Goal: Task Accomplishment & Management: Complete application form

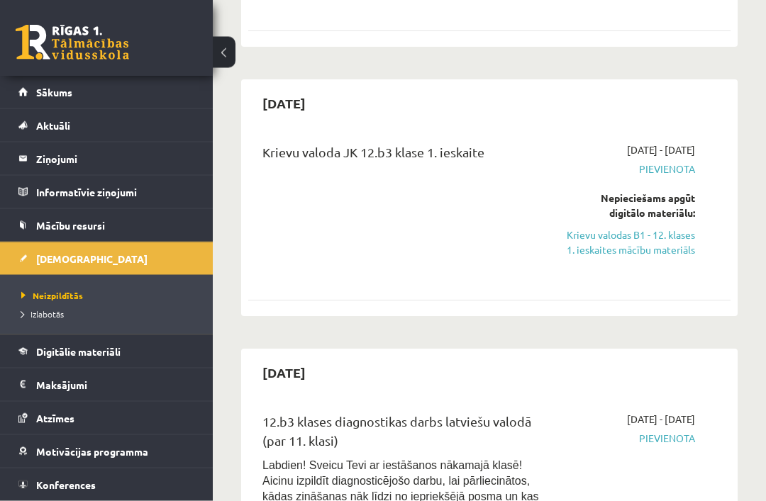
scroll to position [552, 0]
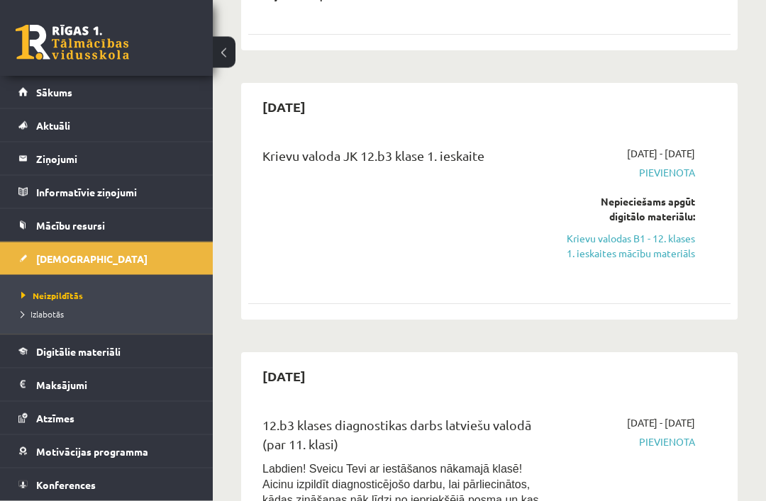
click at [671, 261] on link "Krievu valodas B1 - 12. klases 1. ieskaites mācību materiāls" at bounding box center [630, 247] width 130 height 30
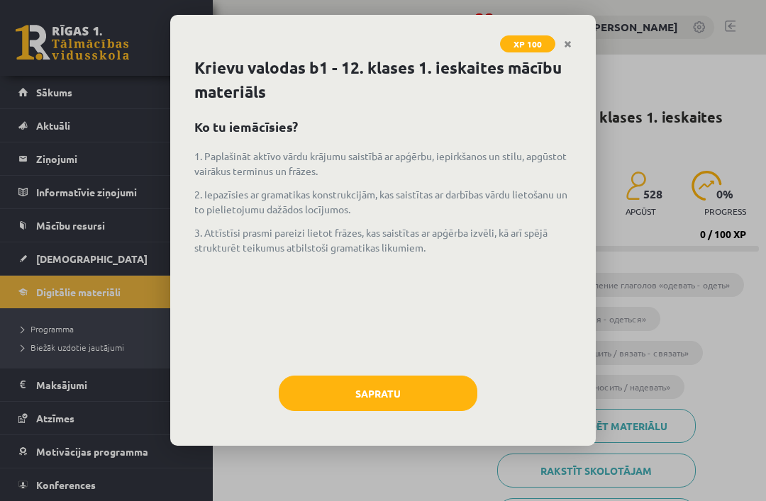
click at [384, 398] on button "Sapratu" at bounding box center [378, 393] width 199 height 35
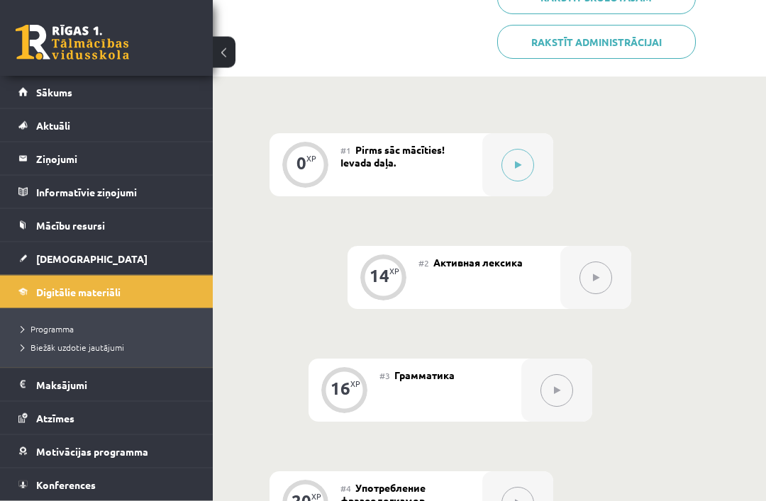
scroll to position [466, 0]
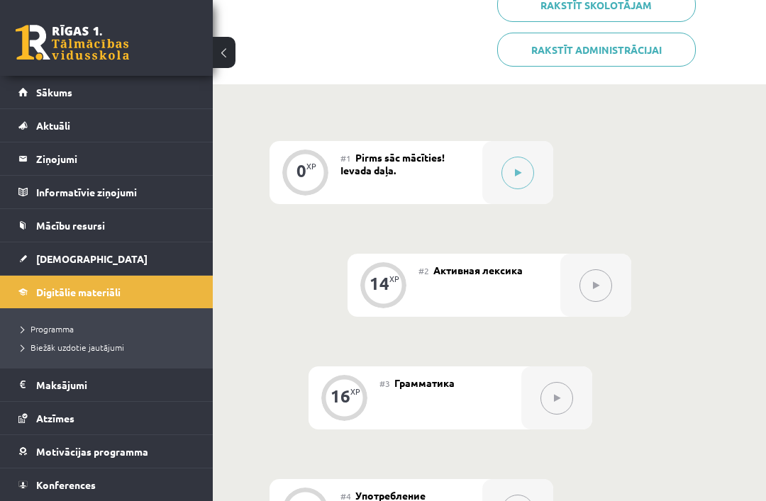
click at [510, 174] on button at bounding box center [517, 173] width 33 height 33
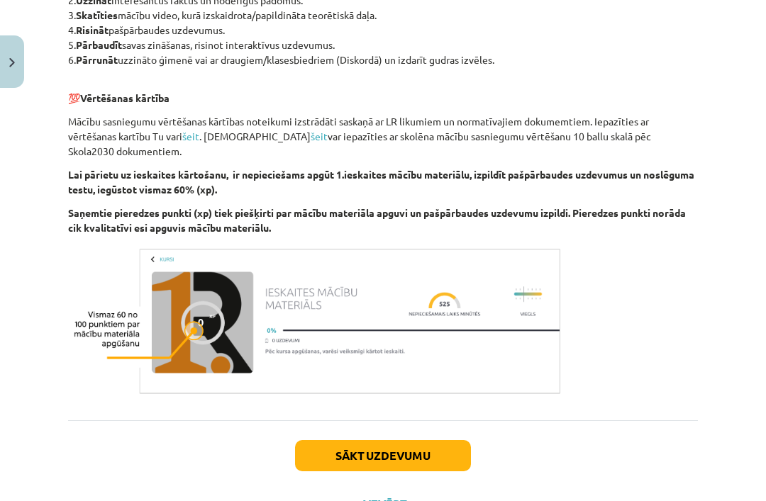
scroll to position [804, 0]
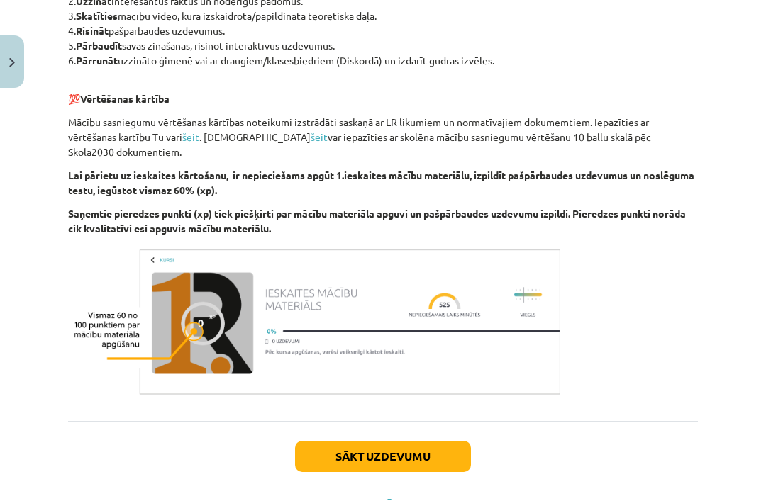
click at [418, 450] on button "Sākt uzdevumu" at bounding box center [383, 456] width 176 height 31
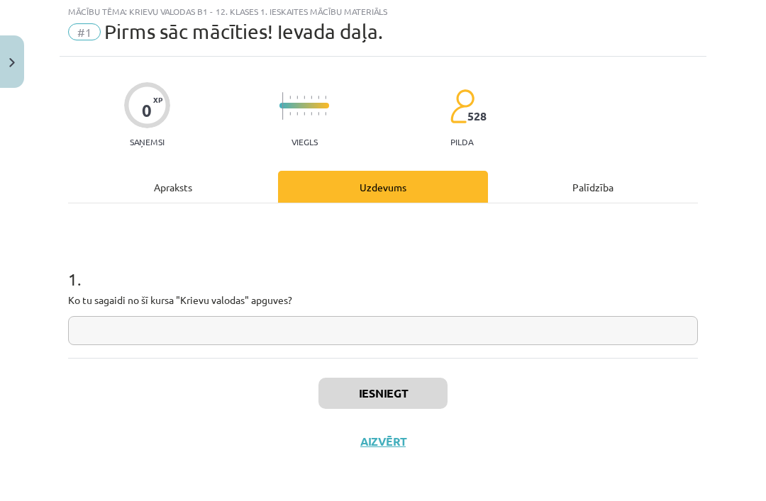
scroll to position [0, 0]
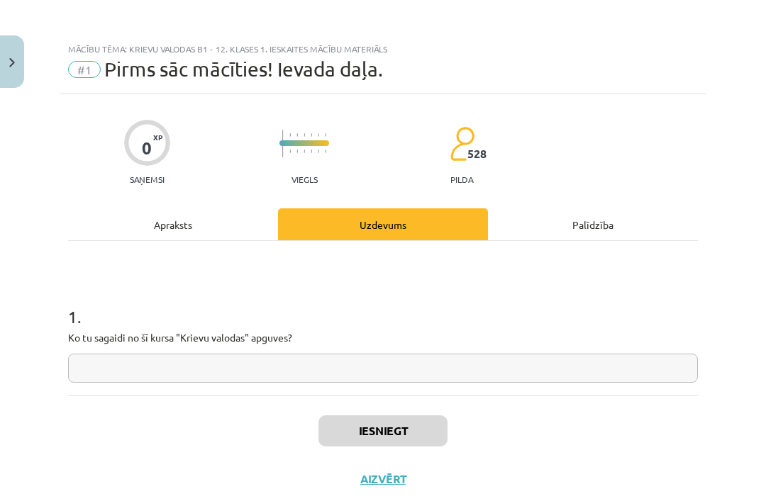
click at [329, 382] on input "text" at bounding box center [383, 368] width 630 height 29
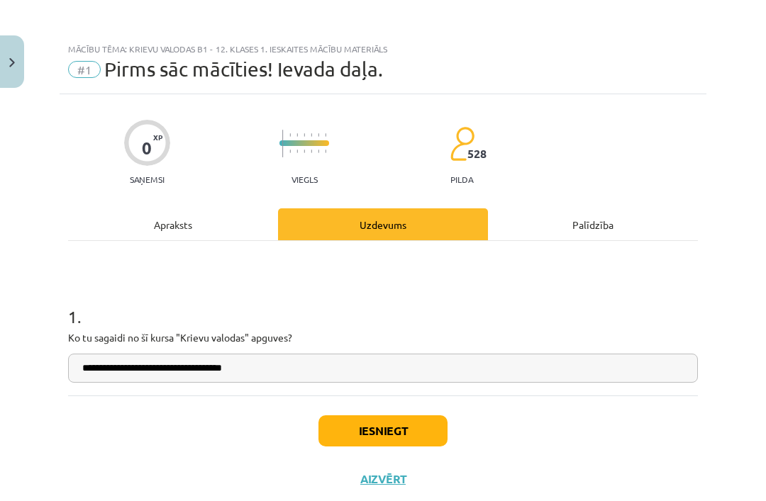
type input "**********"
click at [378, 433] on button "Iesniegt" at bounding box center [382, 431] width 129 height 31
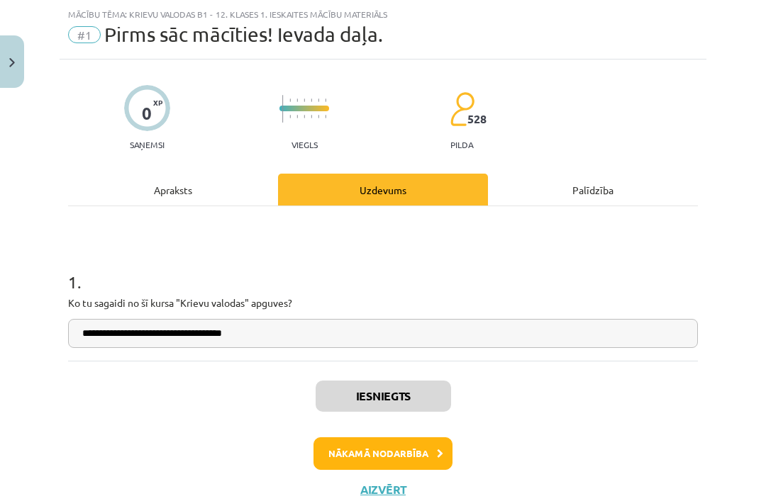
scroll to position [34, 0]
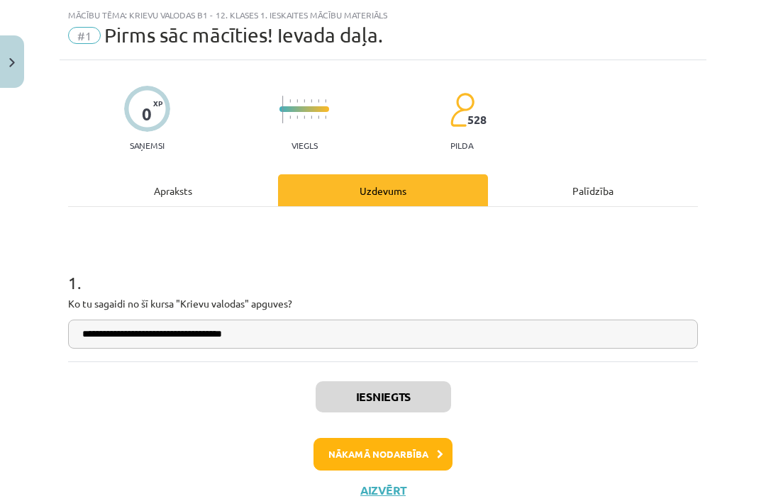
click at [421, 466] on button "Nākamā nodarbība" at bounding box center [382, 454] width 139 height 33
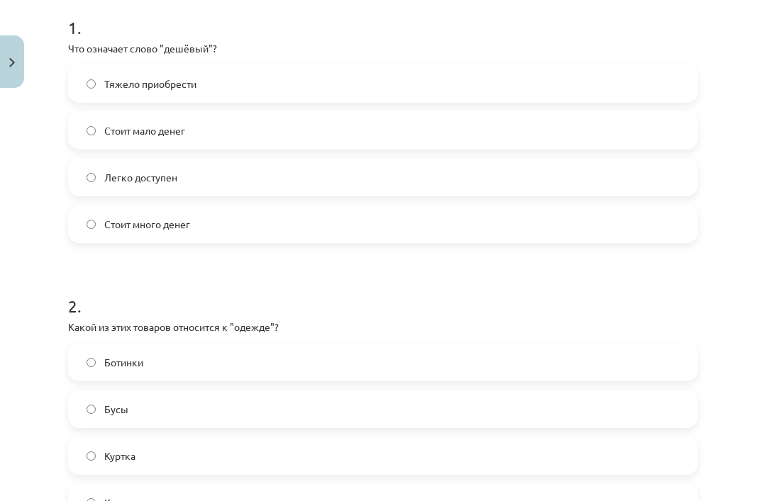
scroll to position [289, 0]
click at [85, 134] on label "Стоит мало денег" at bounding box center [382, 130] width 627 height 35
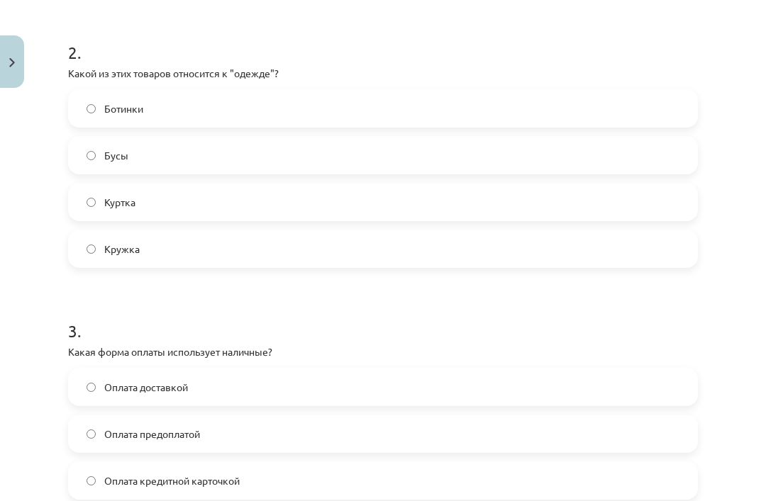
scroll to position [544, 0]
click at [91, 209] on label "Куртка" at bounding box center [382, 201] width 627 height 35
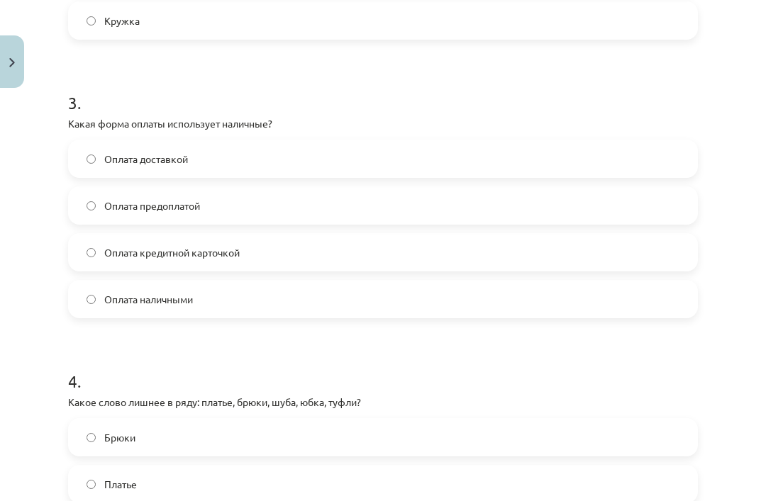
scroll to position [772, 0]
click at [126, 310] on label "Оплата наличными" at bounding box center [382, 299] width 627 height 35
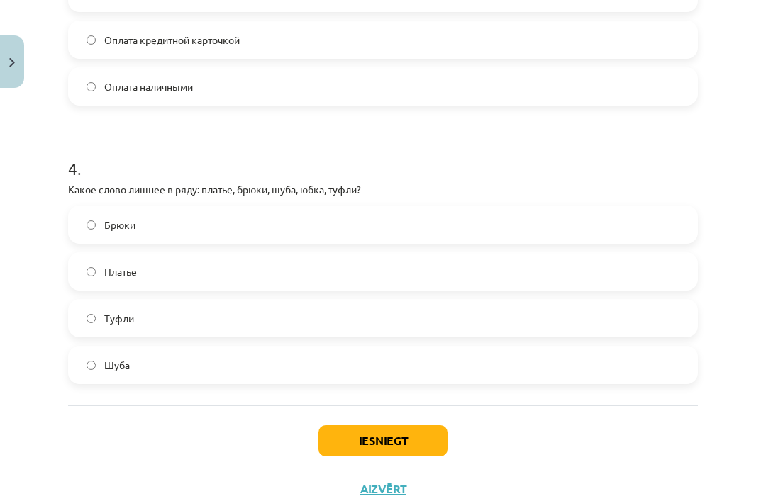
scroll to position [984, 0]
click at [343, 438] on button "Iesniegt" at bounding box center [382, 441] width 129 height 31
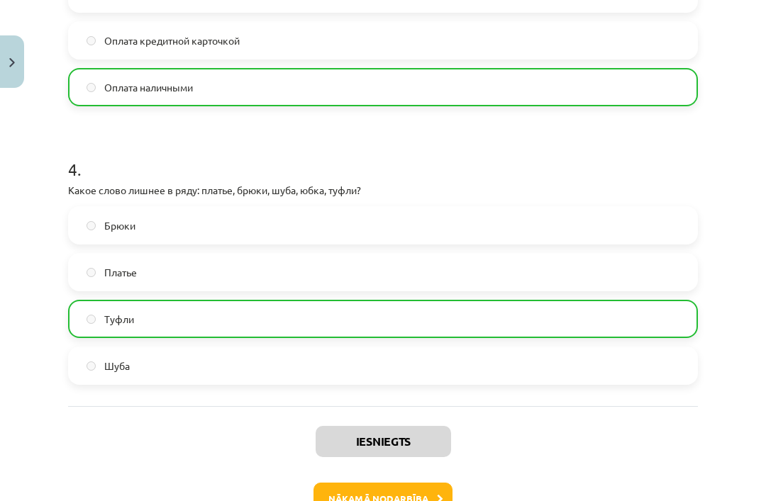
scroll to position [837, 0]
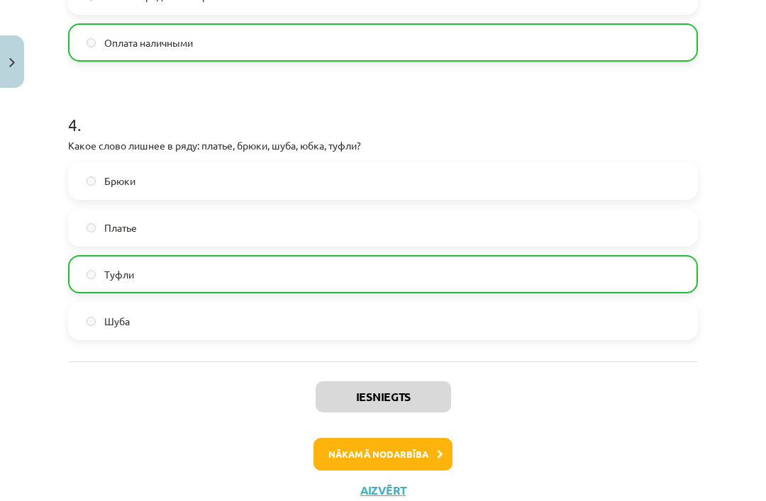
click at [434, 443] on button "Nākamā nodarbība" at bounding box center [382, 454] width 139 height 33
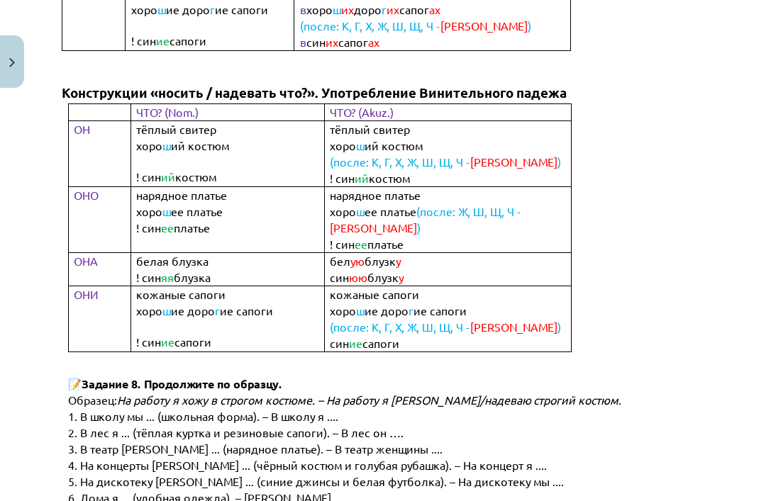
scroll to position [586, 0]
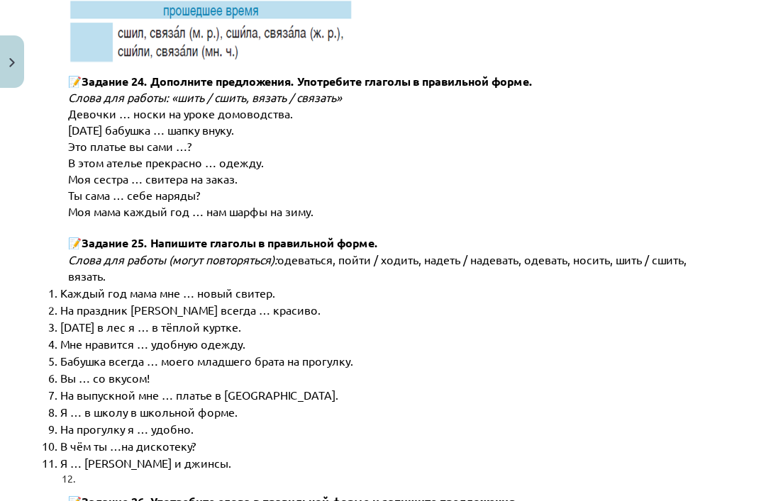
scroll to position [7141, 0]
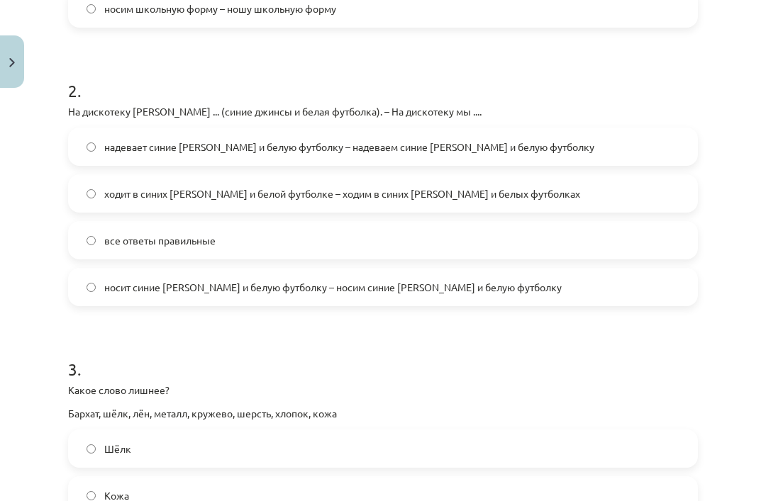
scroll to position [505, 0]
click at [83, 299] on label "носит синие джинсы и белую футболку – носим синие джинсы и белую футболку" at bounding box center [382, 286] width 627 height 35
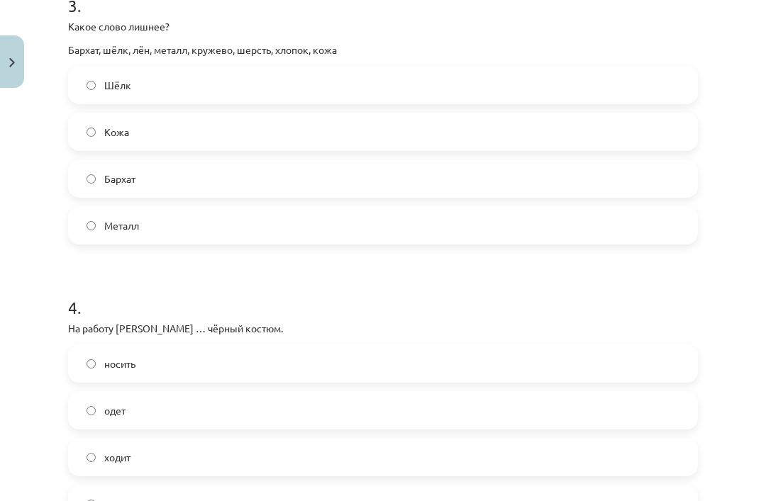
scroll to position [872, 0]
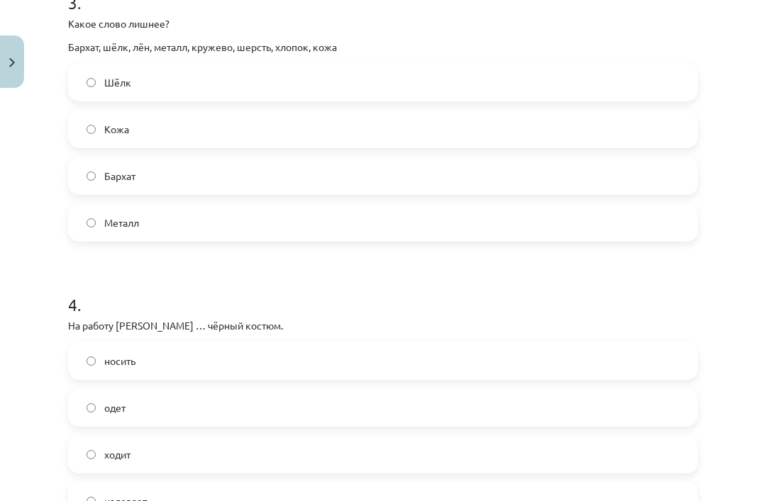
click at [99, 201] on div "Шёлк Кожа Бархат Металл" at bounding box center [383, 152] width 630 height 179
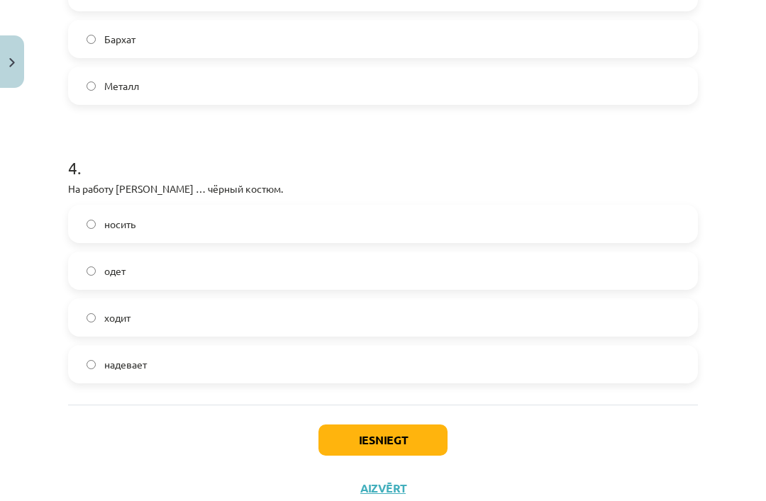
scroll to position [1007, 0]
click at [360, 445] on button "Iesniegt" at bounding box center [382, 441] width 129 height 31
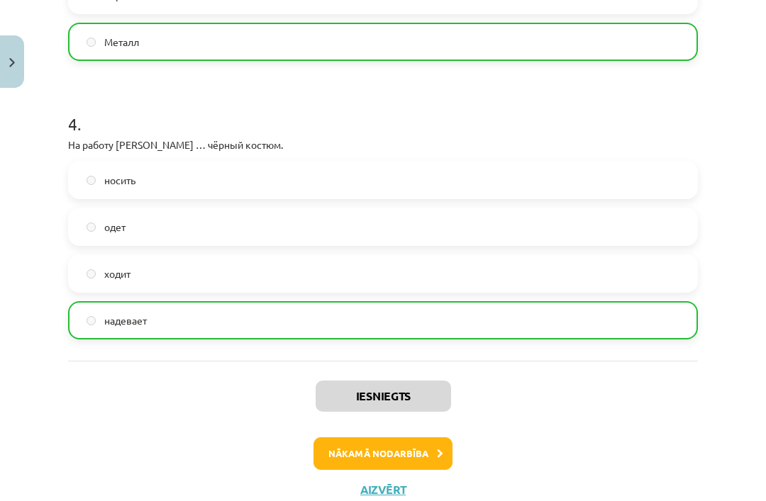
scroll to position [1052, 0]
click at [374, 495] on button "Aizvērt" at bounding box center [383, 491] width 54 height 14
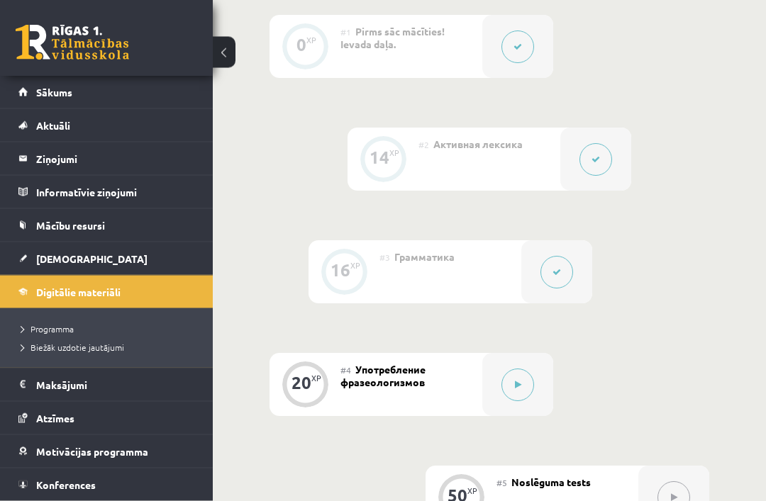
scroll to position [664, 0]
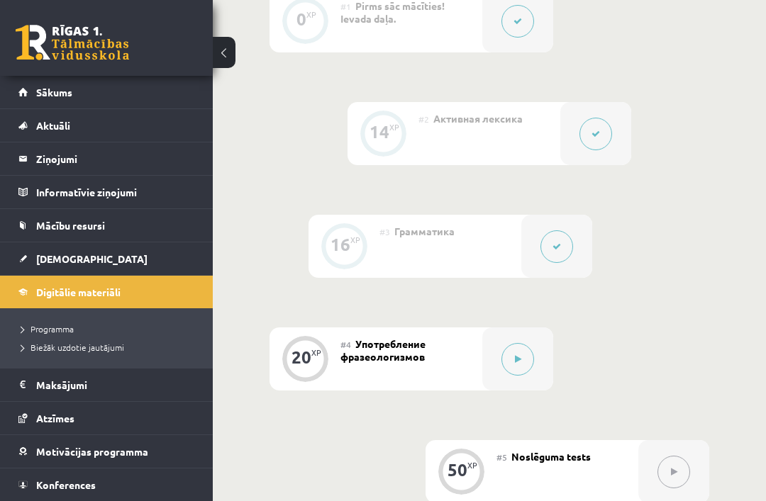
click at [462, 362] on div "#4 Употребление фразеологизмов" at bounding box center [411, 359] width 142 height 63
click at [522, 363] on button at bounding box center [517, 359] width 33 height 33
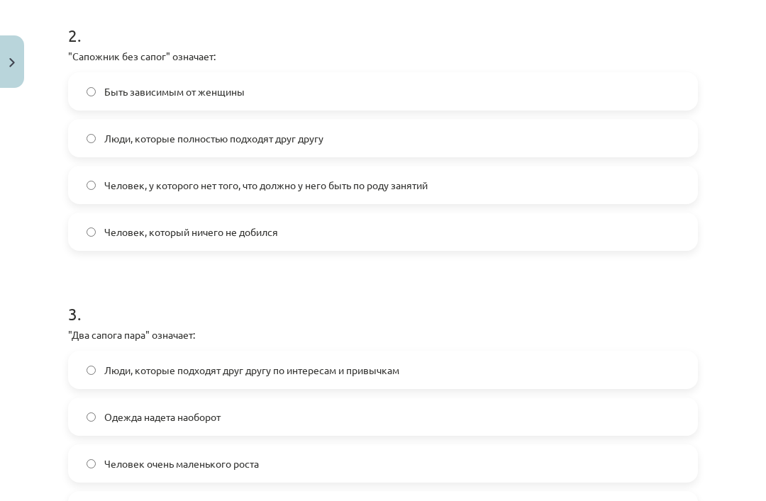
scroll to position [564, 0]
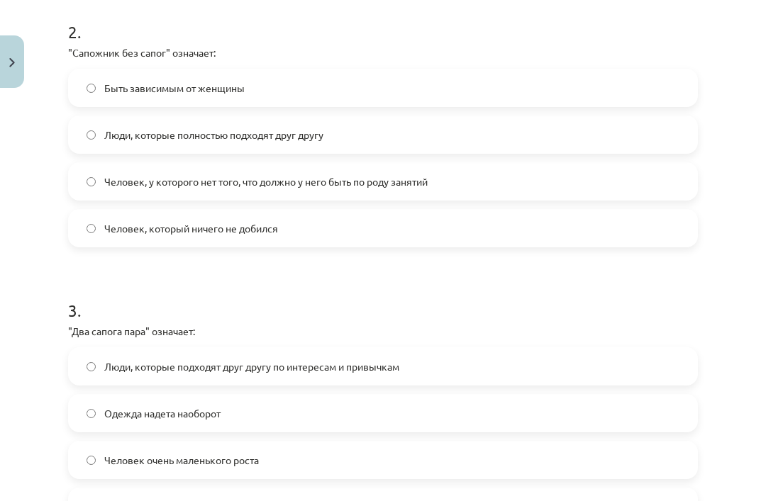
click at [87, 199] on label "Человек, у которого нет того, что должно у него быть по роду занятий" at bounding box center [382, 181] width 627 height 35
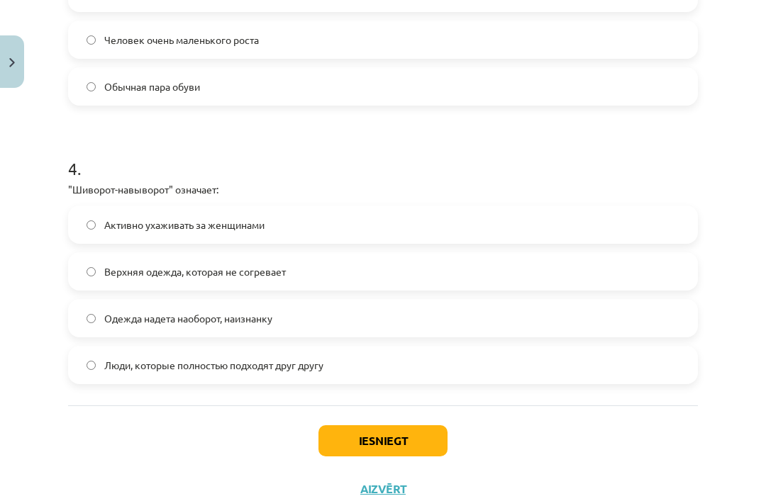
scroll to position [984, 0]
click at [355, 441] on button "Iesniegt" at bounding box center [382, 441] width 129 height 31
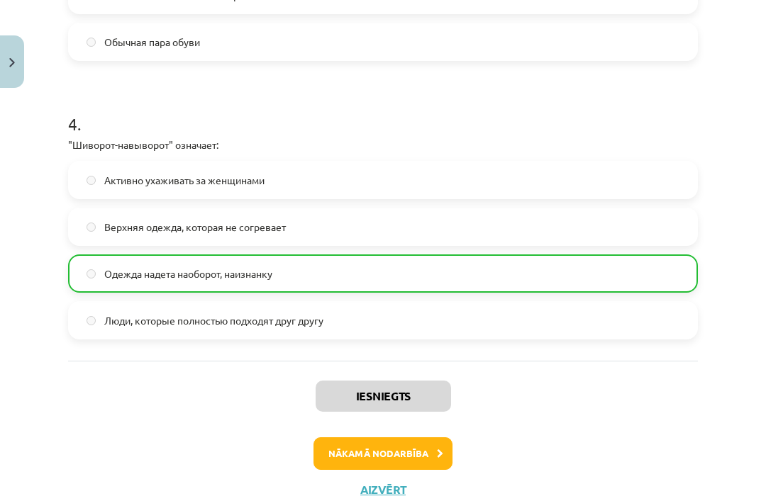
scroll to position [1028, 0]
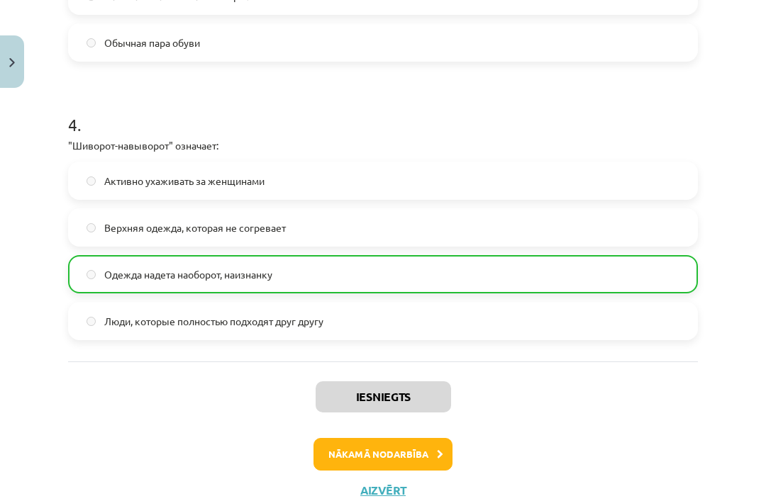
click at [338, 451] on button "Nākamā nodarbība" at bounding box center [382, 454] width 139 height 33
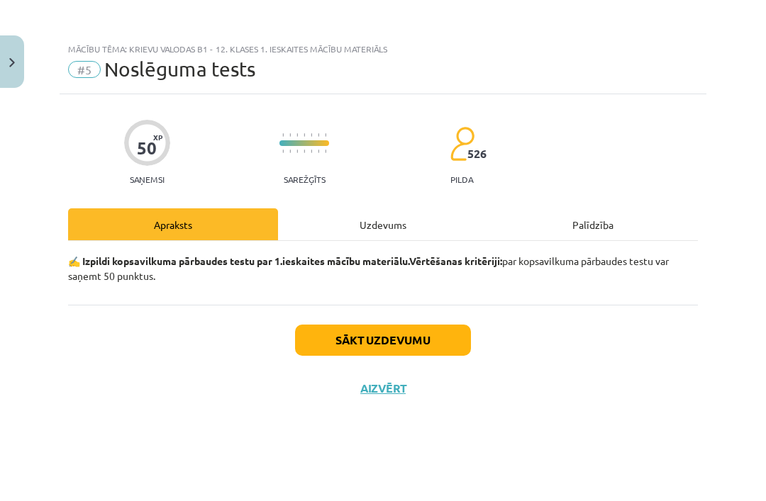
scroll to position [0, 0]
click at [427, 338] on button "Sākt uzdevumu" at bounding box center [383, 340] width 176 height 31
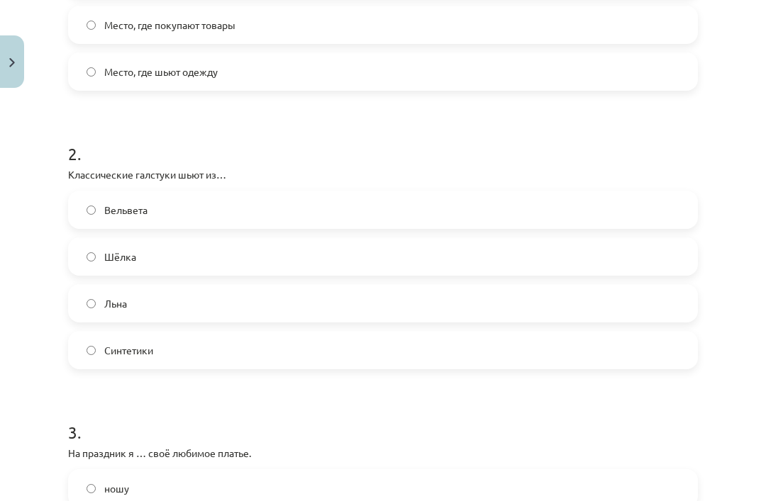
scroll to position [457, 0]
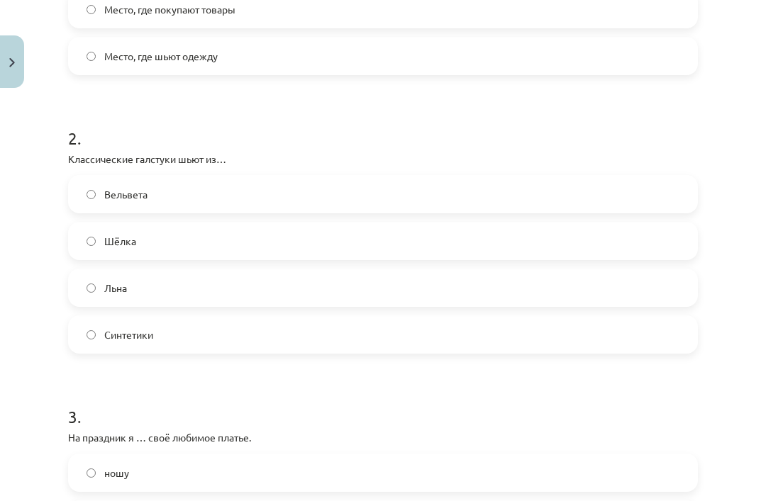
click at [82, 235] on label "Шёлка" at bounding box center [382, 240] width 627 height 35
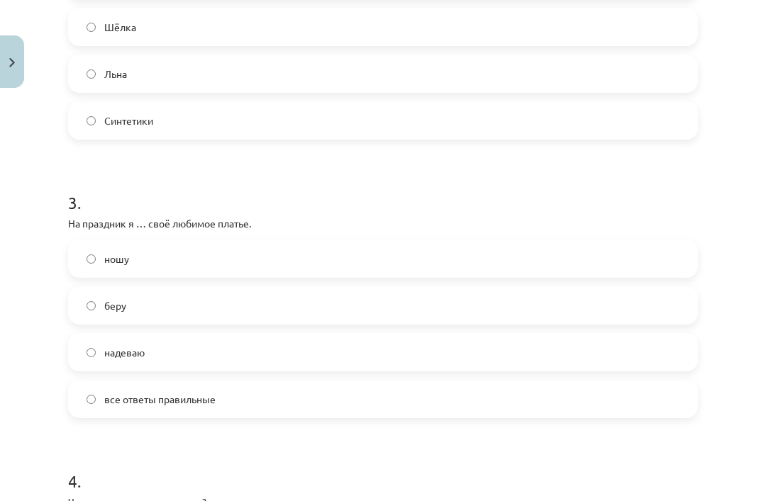
scroll to position [673, 0]
click at [0, 115] on div "Mācību tēma: Krievu valodas b1 - 12. klases 1. ieskaites mācību materiāls #5 No…" at bounding box center [383, 250] width 766 height 501
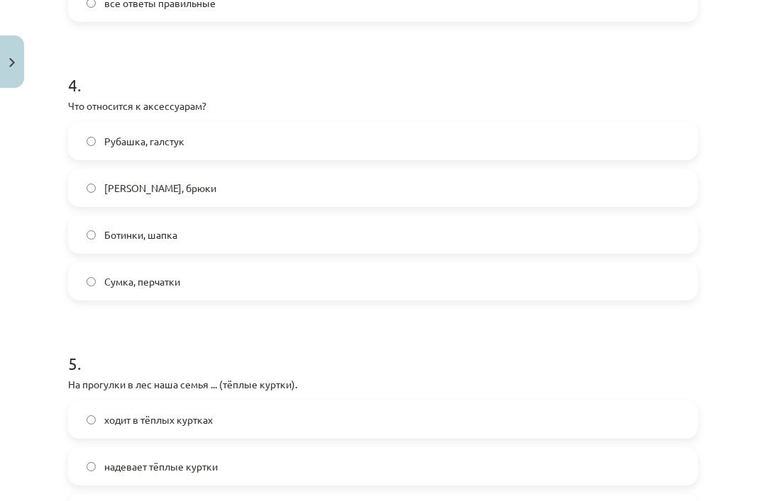
scroll to position [1070, 0]
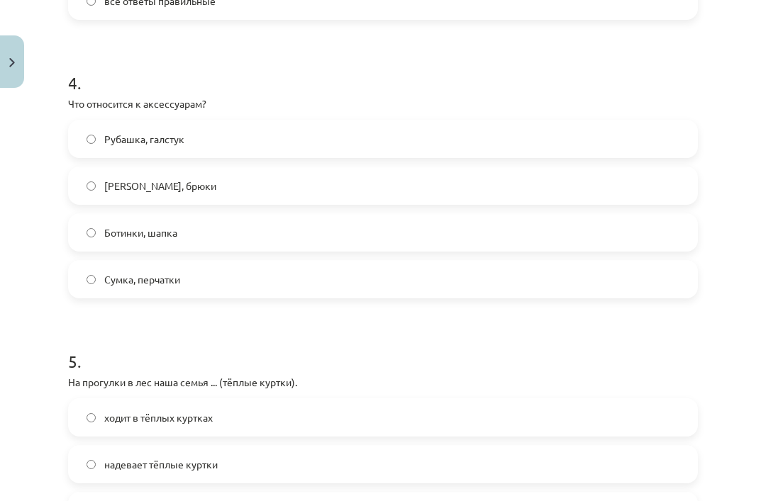
click at [77, 285] on label "Сумка, перчатки" at bounding box center [382, 279] width 627 height 35
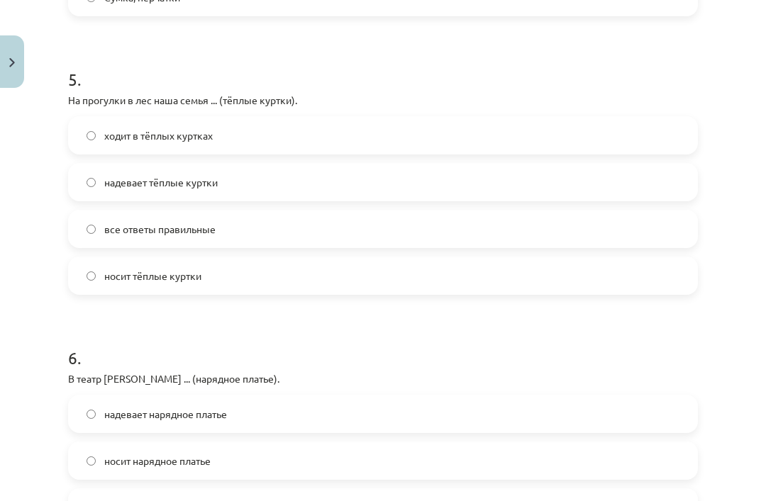
scroll to position [1350, 0]
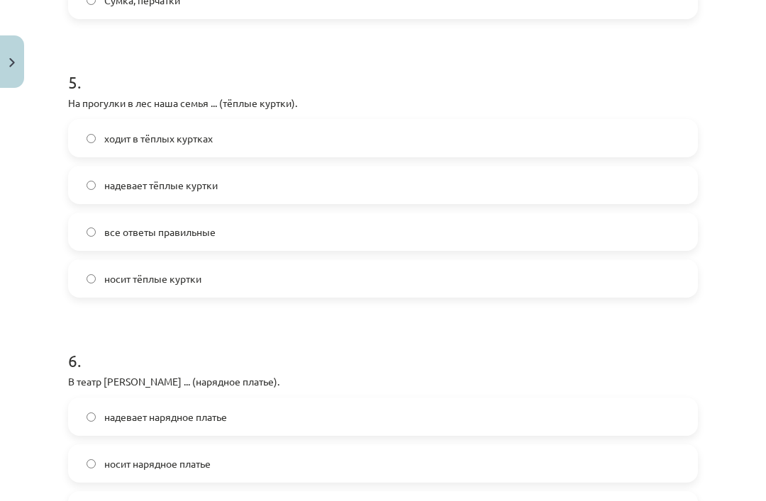
click at [82, 238] on label "все ответы правильные" at bounding box center [382, 231] width 627 height 35
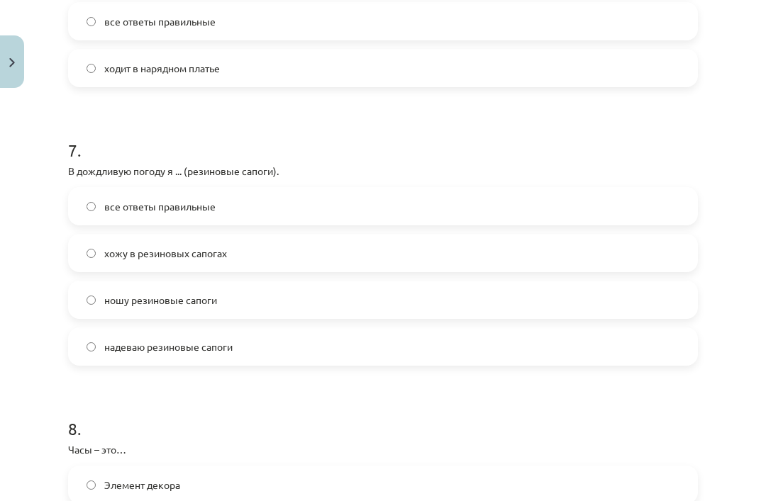
scroll to position [1840, 0]
click at [82, 189] on label "все ответы правильные" at bounding box center [382, 205] width 627 height 35
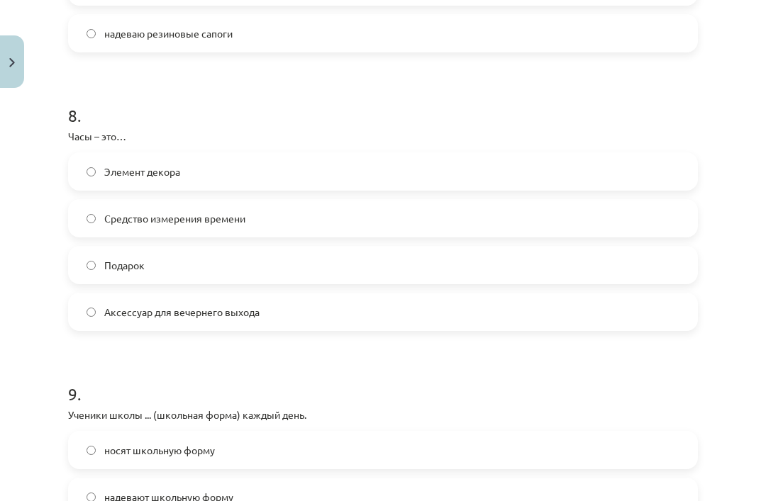
scroll to position [2156, 0]
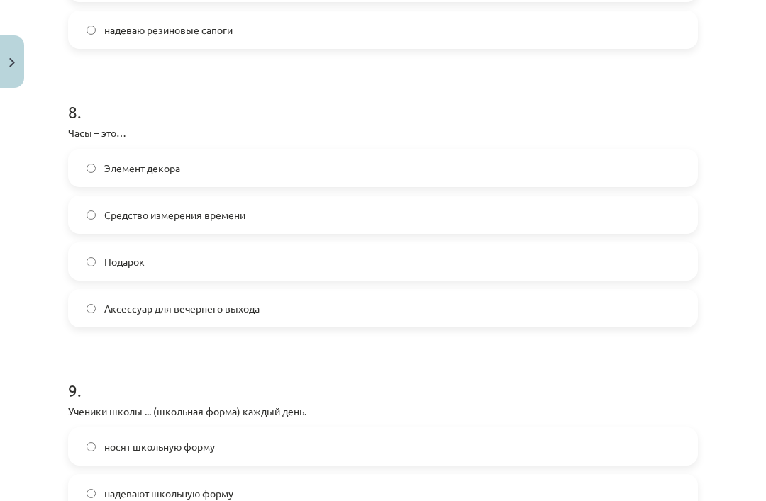
click at [78, 210] on label "Средство измерения времени" at bounding box center [382, 214] width 627 height 35
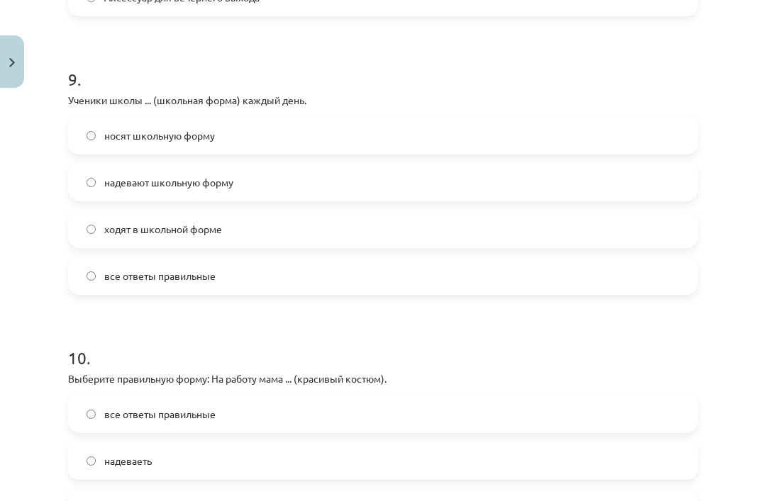
scroll to position [2469, 0]
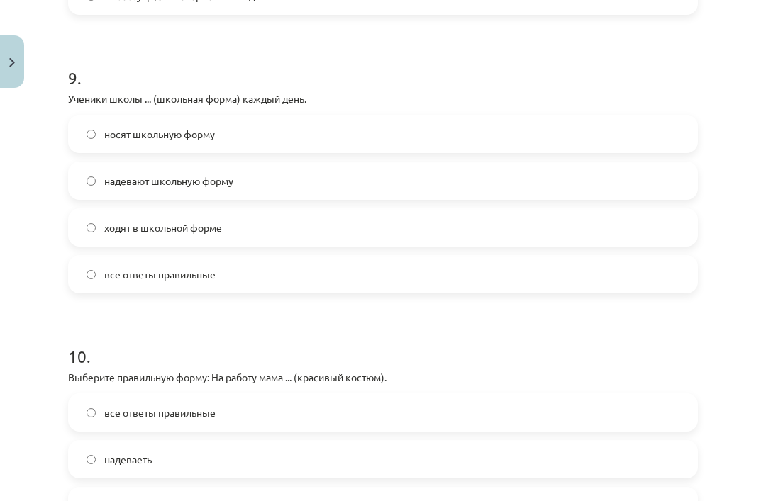
click at [90, 284] on label "все ответы правильные" at bounding box center [382, 274] width 627 height 35
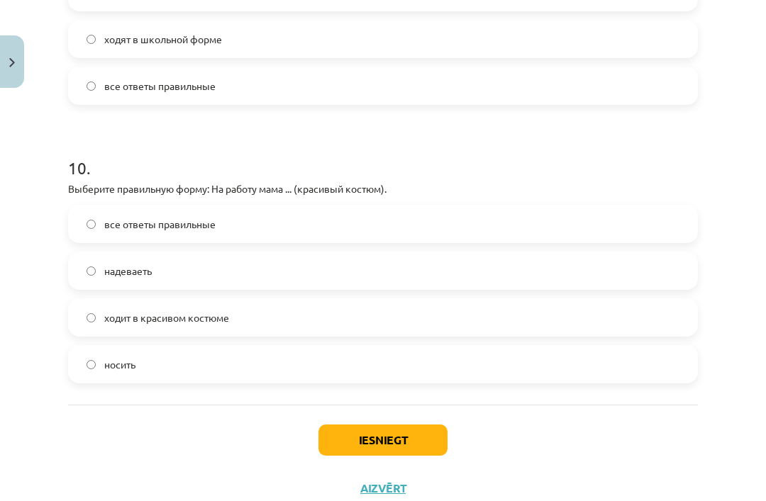
scroll to position [2656, 0]
click at [367, 450] on button "Iesniegt" at bounding box center [382, 441] width 129 height 31
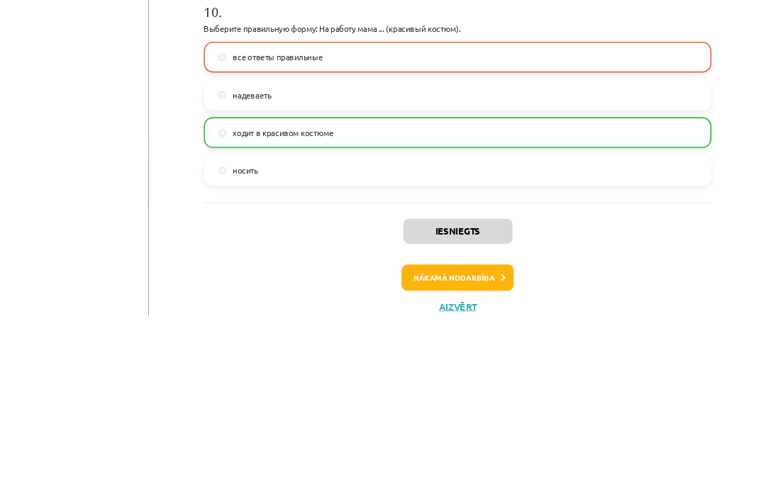
scroll to position [979, 0]
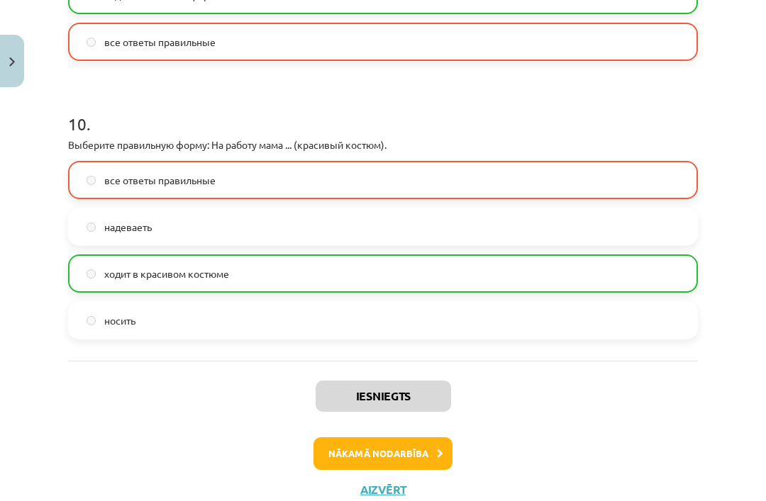
click at [377, 484] on button "Aizvērt" at bounding box center [383, 491] width 54 height 14
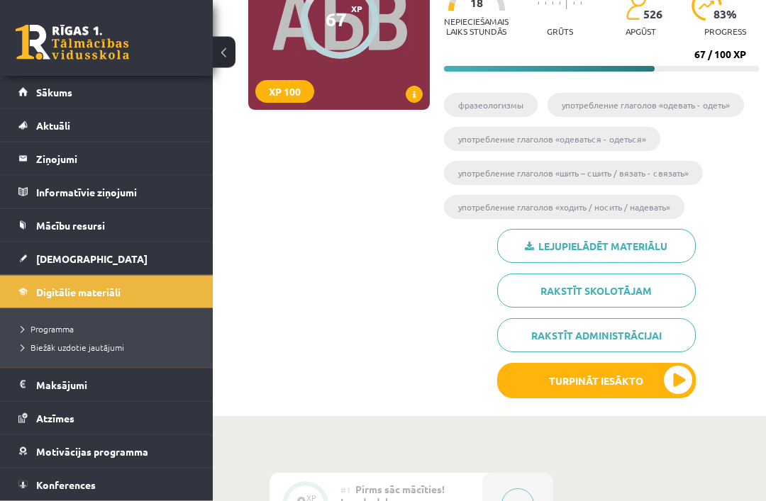
scroll to position [0, 0]
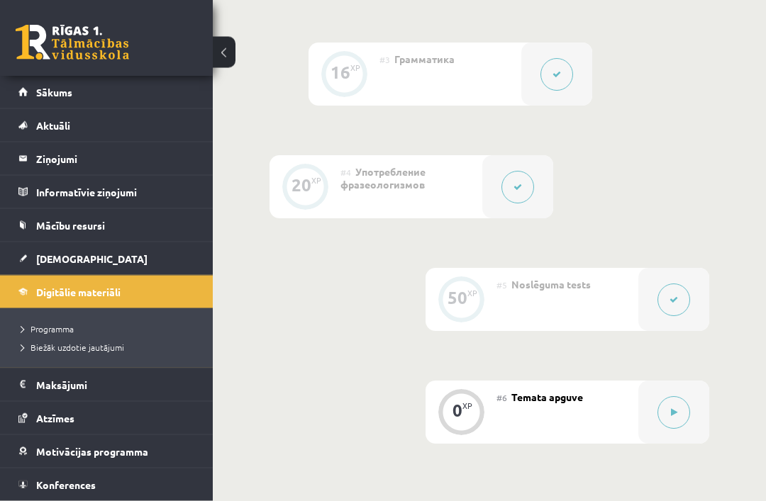
click at [662, 411] on button at bounding box center [673, 413] width 33 height 33
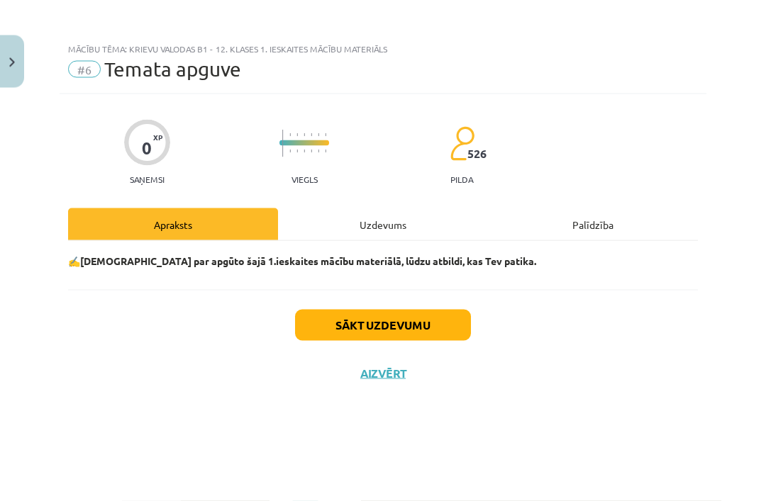
scroll to position [836, 0]
click at [340, 329] on button "Sākt uzdevumu" at bounding box center [383, 325] width 176 height 31
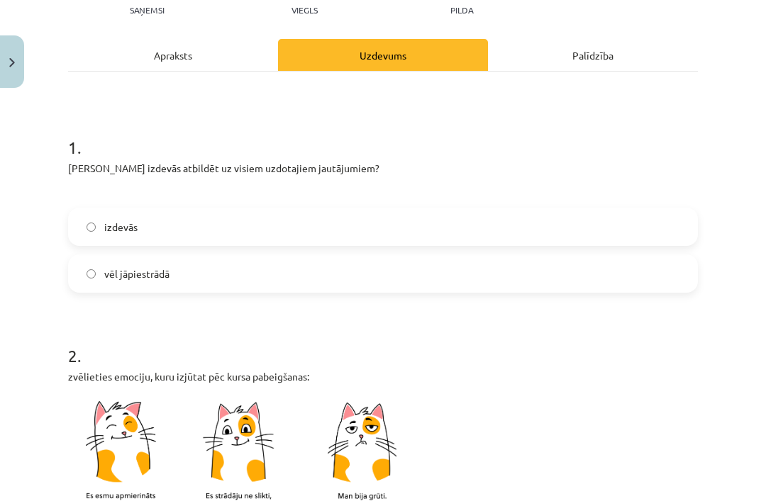
scroll to position [170, 0]
click at [79, 276] on label "vēl jāpiestrādā" at bounding box center [382, 272] width 627 height 35
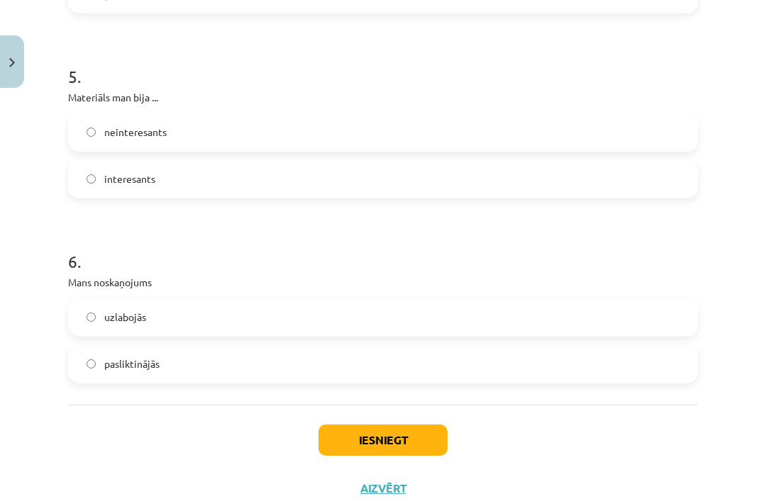
scroll to position [1197, 0]
click at [96, 360] on label "pasliktinājās" at bounding box center [382, 365] width 627 height 35
click at [369, 435] on button "Iesniegt" at bounding box center [382, 441] width 129 height 31
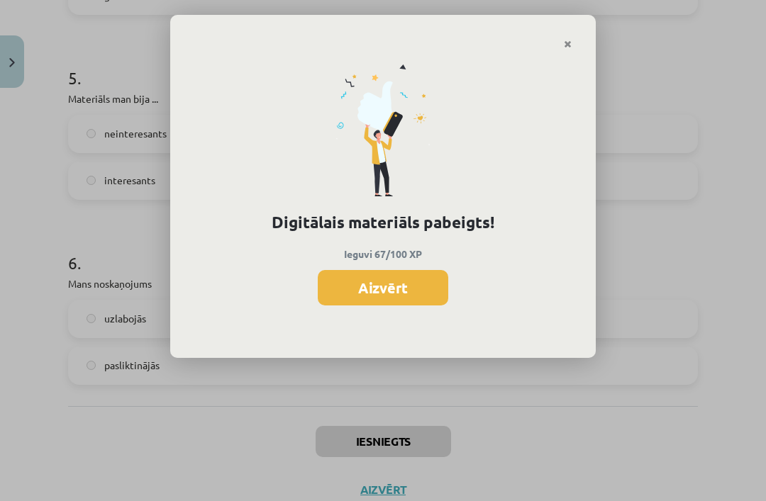
click at [381, 285] on button "Aizvērt" at bounding box center [383, 287] width 130 height 35
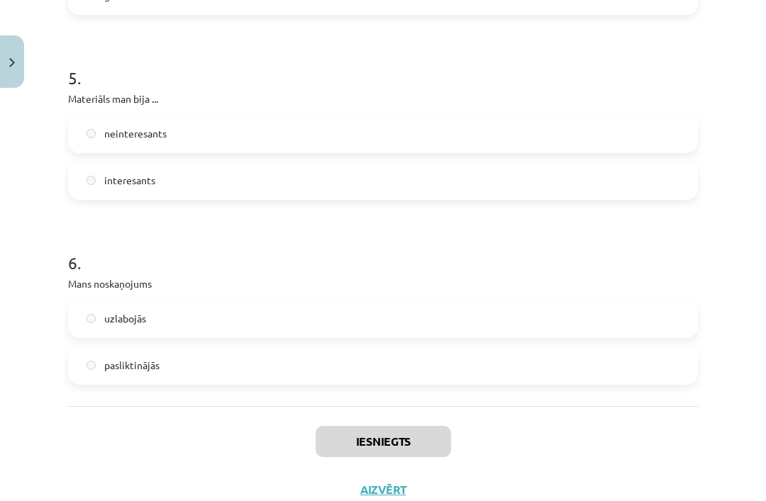
click at [375, 489] on button "Aizvērt" at bounding box center [383, 490] width 54 height 14
click at [38, 87] on span "Sākums" at bounding box center [54, 92] width 36 height 13
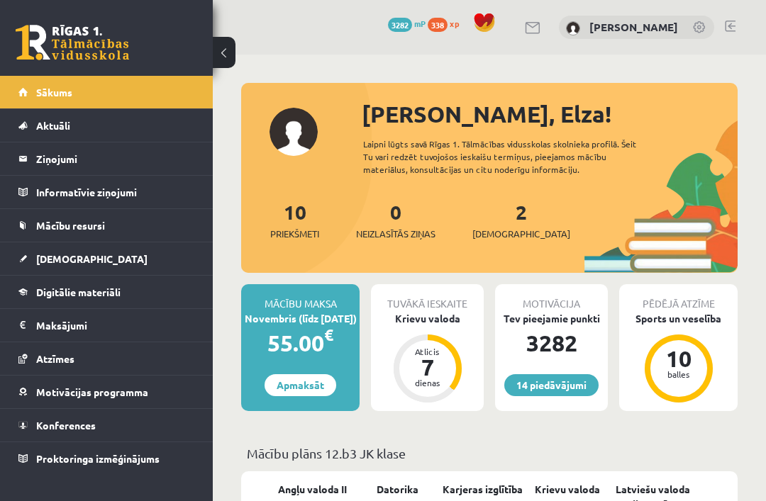
click at [495, 229] on span "[DEMOGRAPHIC_DATA]" at bounding box center [521, 234] width 98 height 14
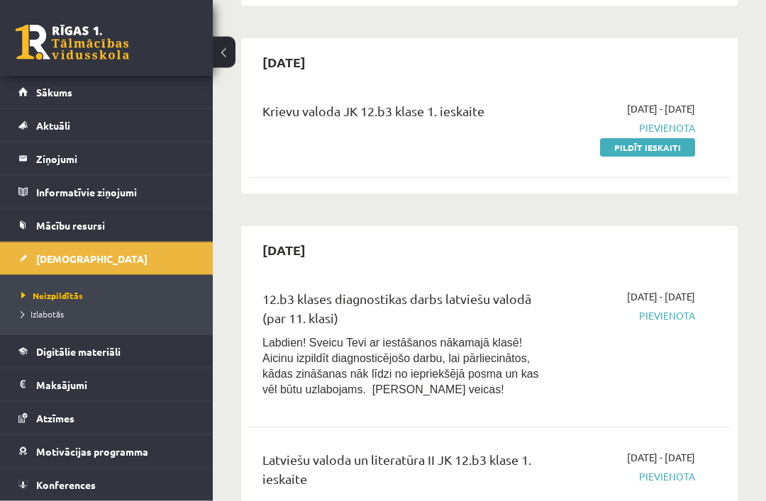
scroll to position [597, 0]
